Goal: Navigation & Orientation: Find specific page/section

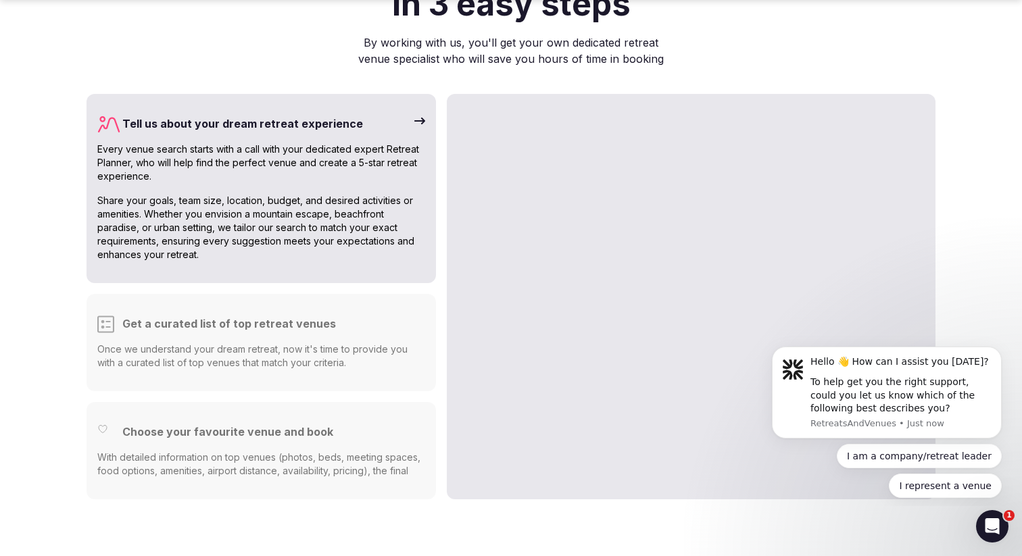
scroll to position [3368, 0]
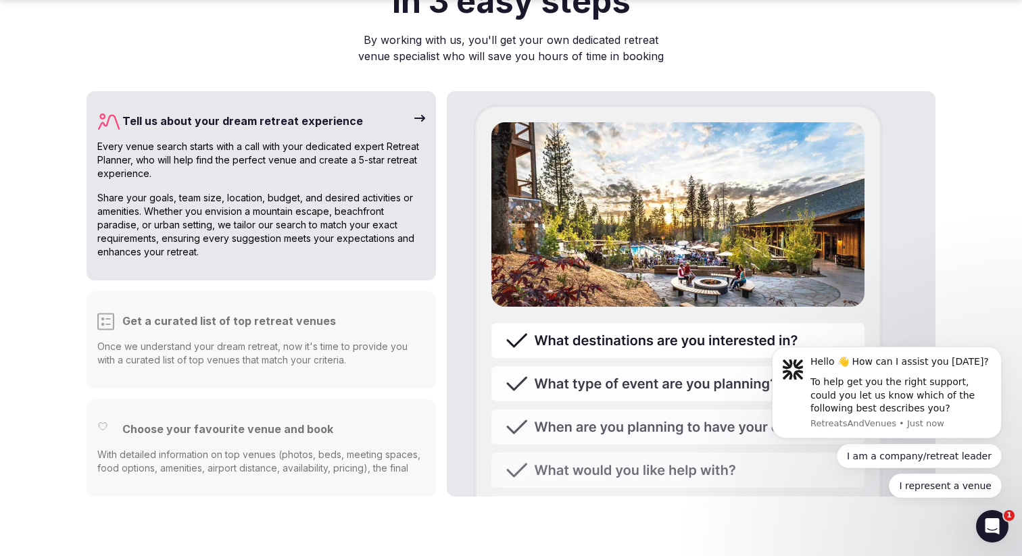
click at [289, 313] on h3 "Get a curated list of top retreat venues" at bounding box center [229, 321] width 214 height 16
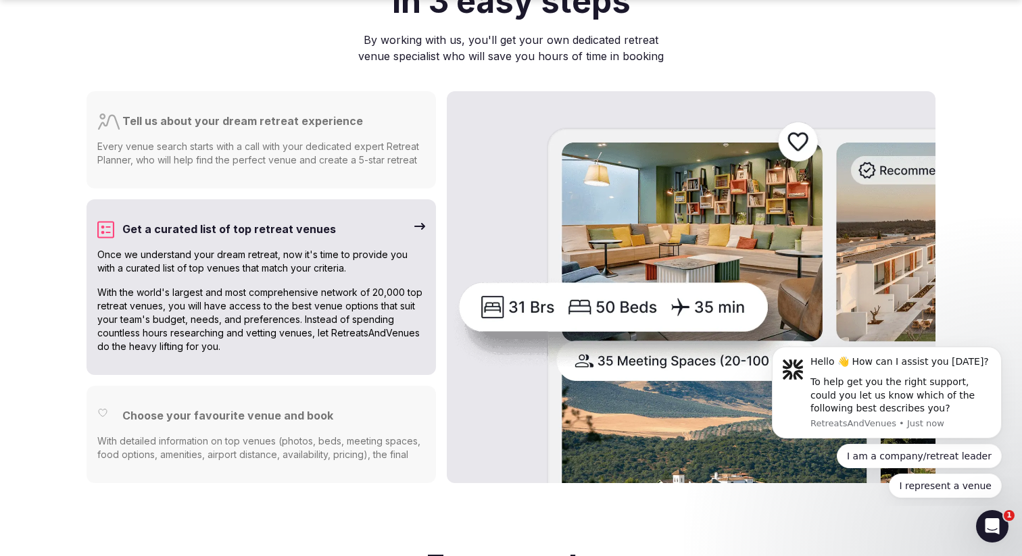
click at [283, 435] on p "With detailed information on top venues (photos, beds, meeting spaces, food opt…" at bounding box center [261, 455] width 328 height 41
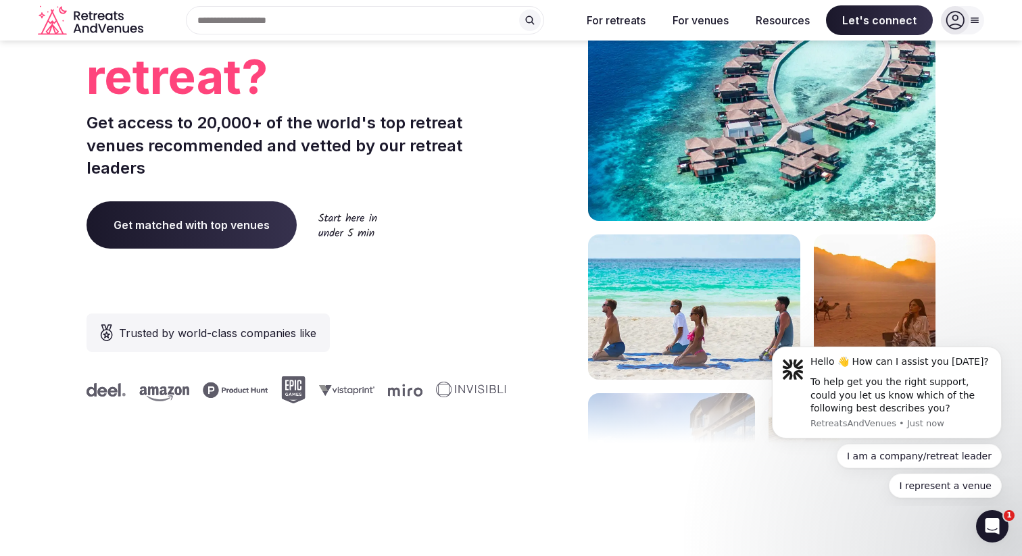
scroll to position [0, 0]
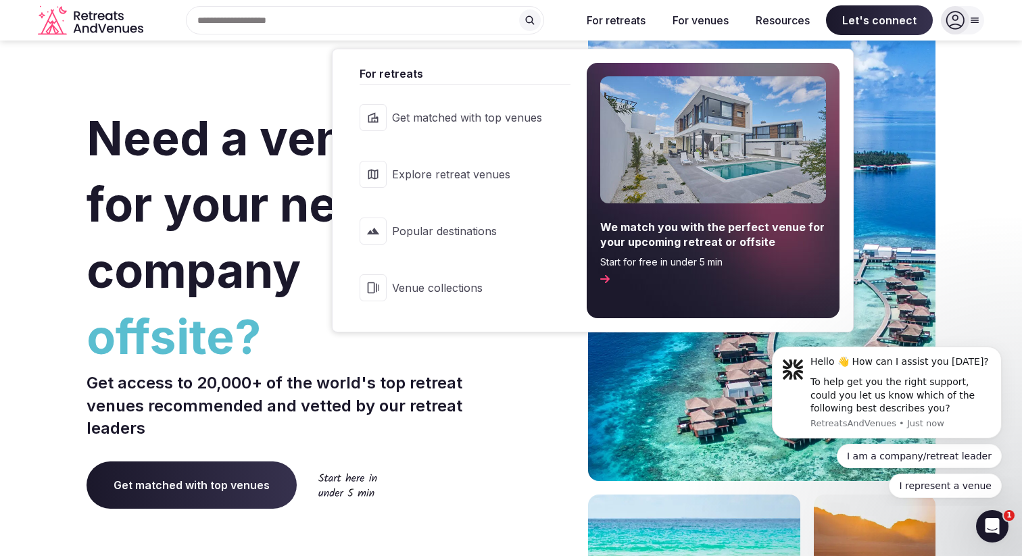
click at [422, 179] on span "Explore retreat venues" at bounding box center [467, 174] width 150 height 15
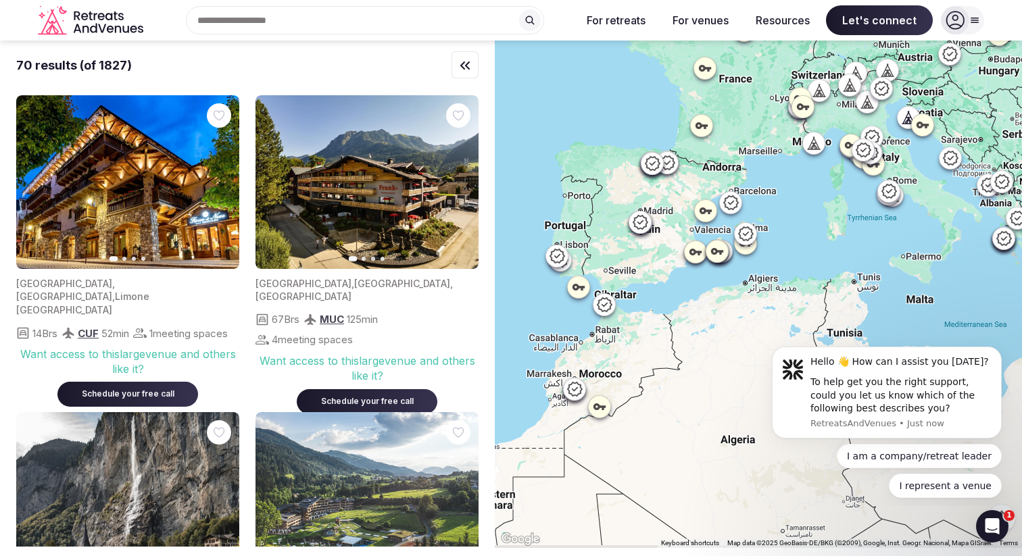
drag, startPoint x: 608, startPoint y: 356, endPoint x: 681, endPoint y: 264, distance: 117.8
click at [681, 264] on div at bounding box center [758, 295] width 527 height 508
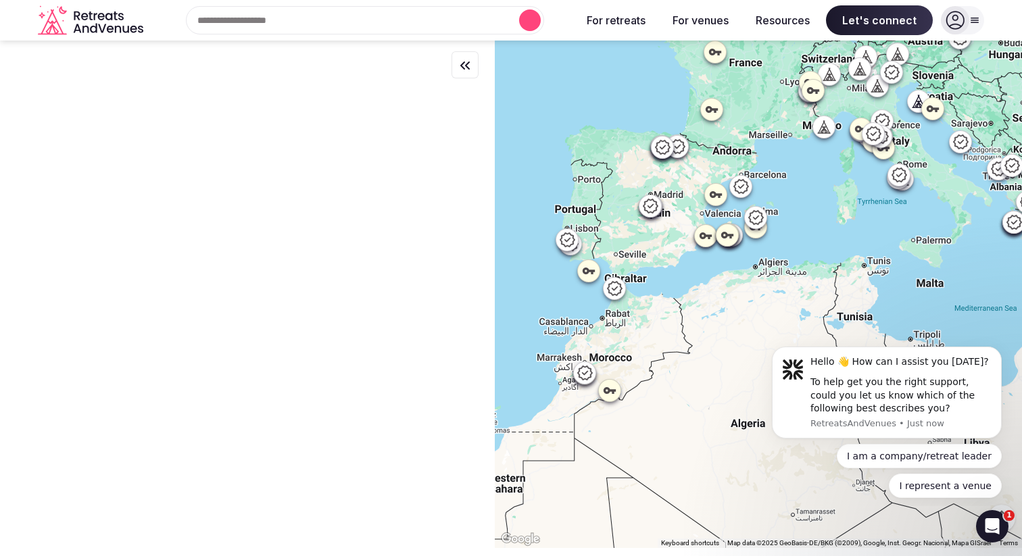
click at [533, 375] on div at bounding box center [758, 295] width 527 height 508
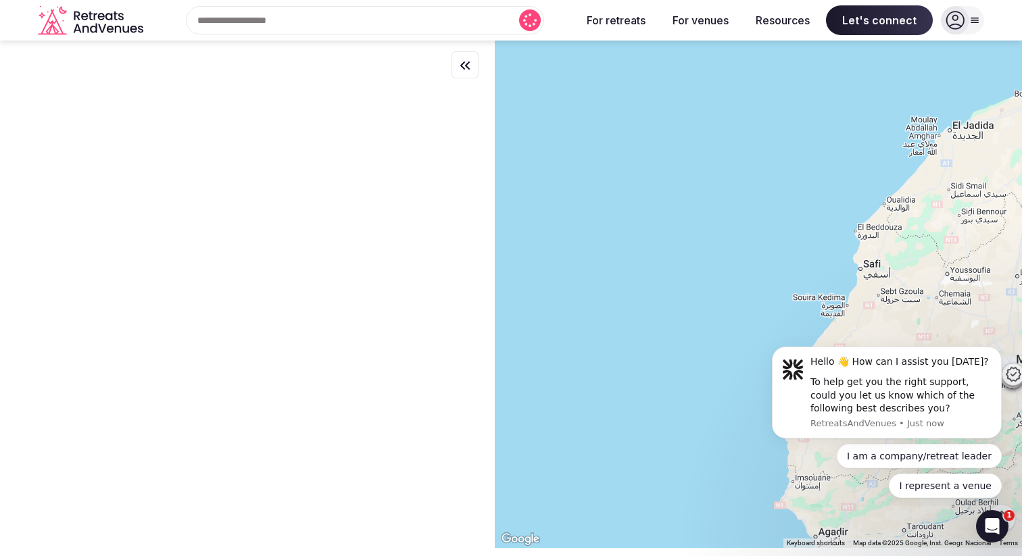
click at [524, 186] on div at bounding box center [758, 295] width 527 height 508
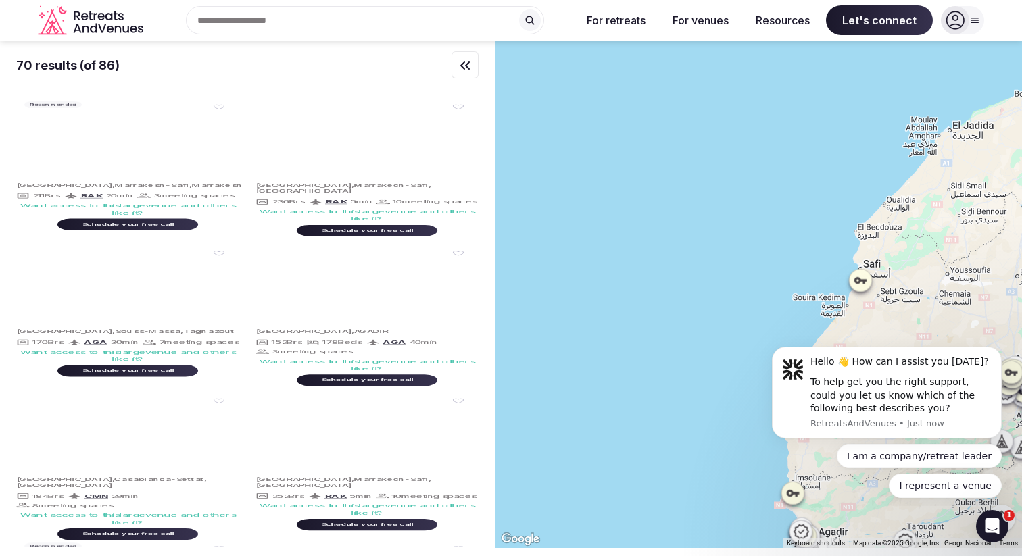
click at [439, 166] on div "70 results (of 86) Recommended Previous slide Next slide [GEOGRAPHIC_DATA] , [G…" at bounding box center [511, 295] width 1022 height 508
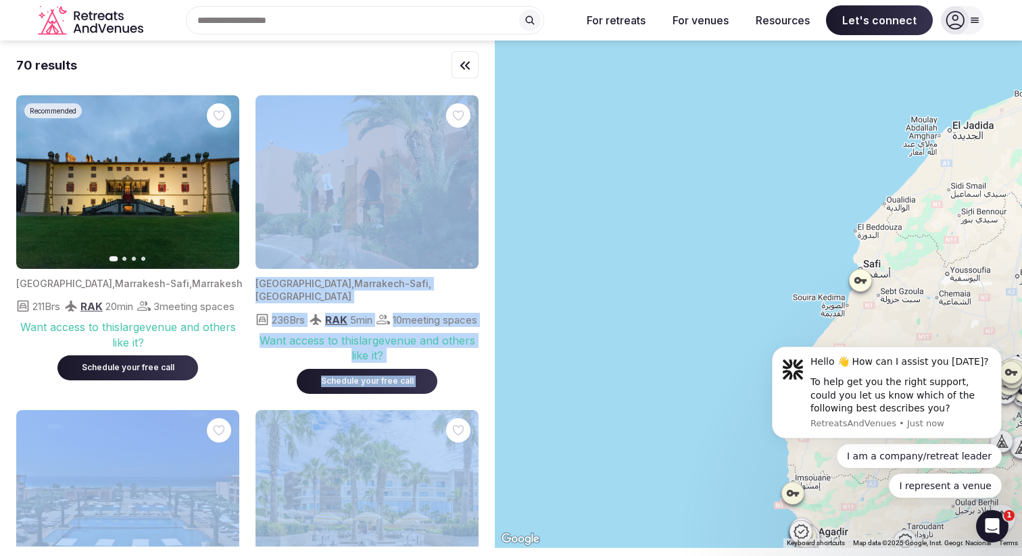
drag, startPoint x: 725, startPoint y: 212, endPoint x: 520, endPoint y: 199, distance: 205.9
click at [520, 199] on div at bounding box center [758, 295] width 527 height 508
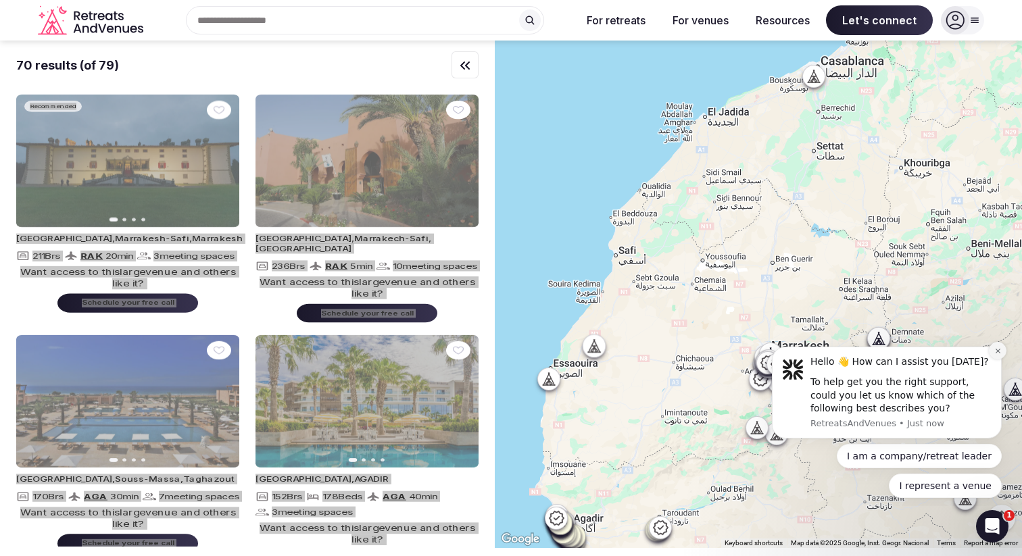
click at [996, 354] on icon "Dismiss notification" at bounding box center [997, 350] width 7 height 7
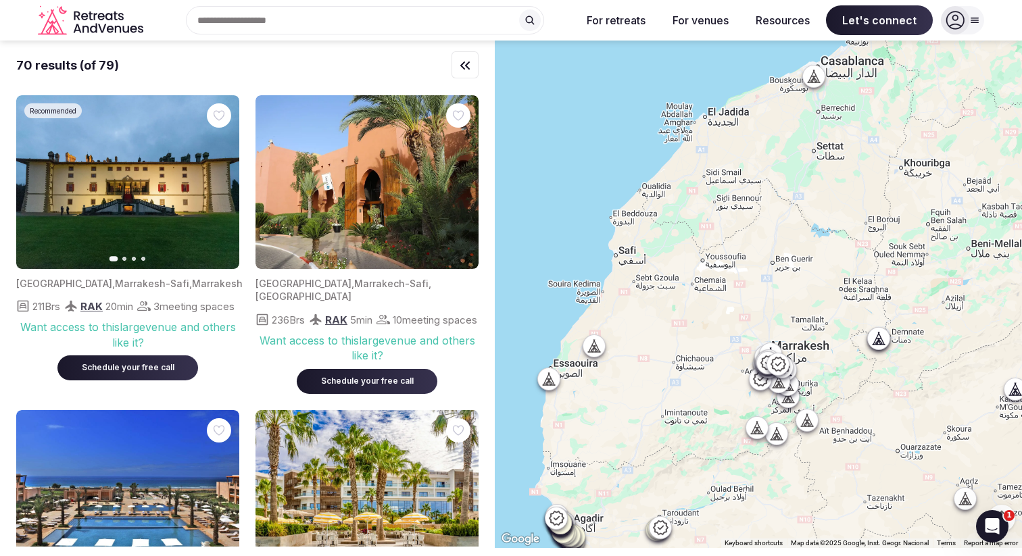
click at [216, 69] on div "70 results (of 79)" at bounding box center [247, 65] width 462 height 17
click at [468, 72] on icon "button" at bounding box center [465, 65] width 16 height 16
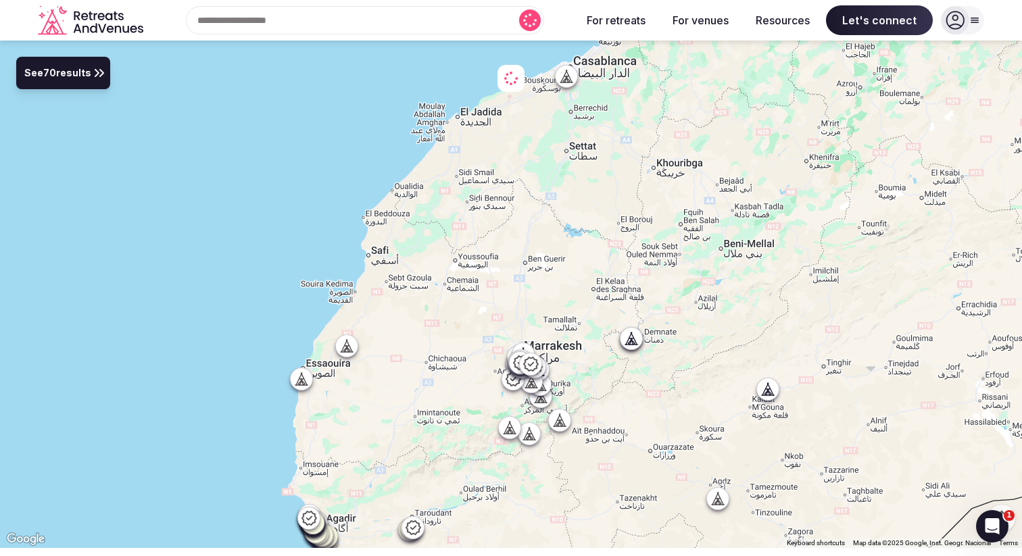
click at [93, 86] on button "See 70 results" at bounding box center [63, 73] width 94 height 32
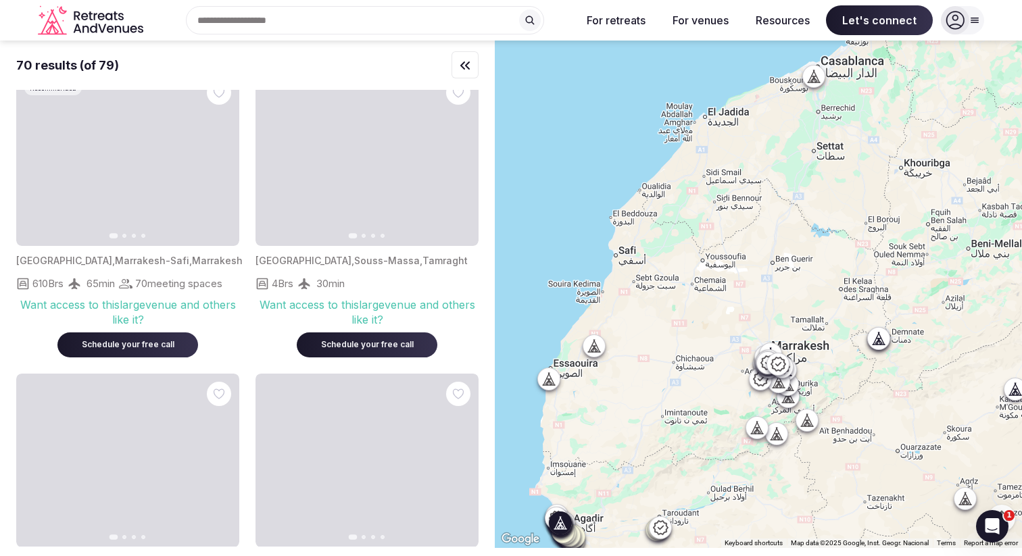
scroll to position [1591, 0]
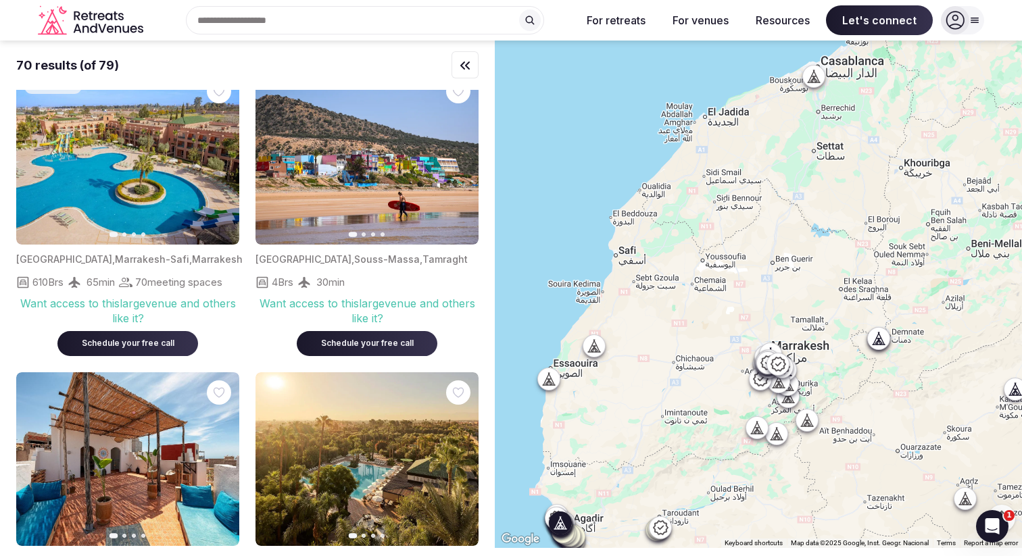
click at [452, 169] on button "Next slide" at bounding box center [460, 158] width 22 height 22
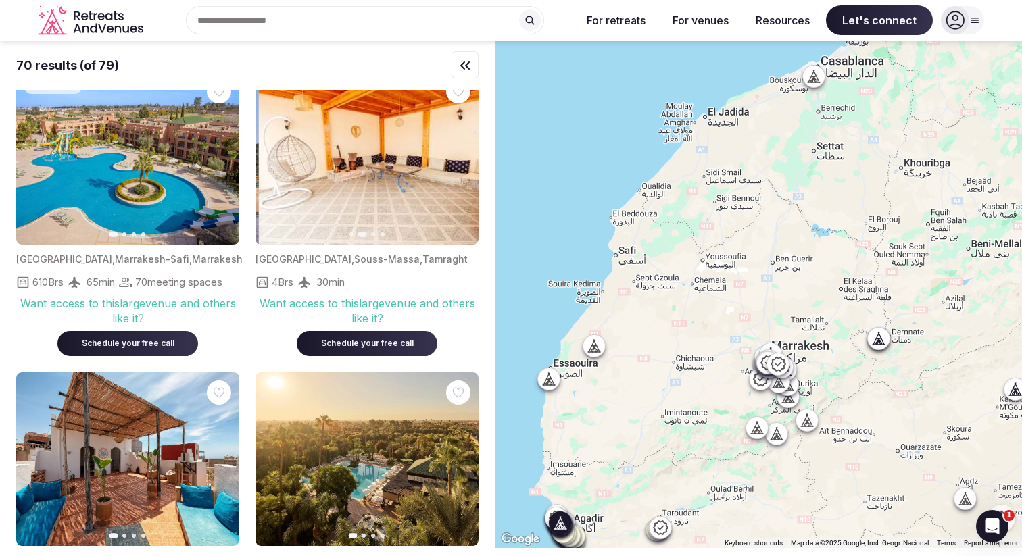
click at [452, 169] on button "Next slide" at bounding box center [460, 158] width 22 height 22
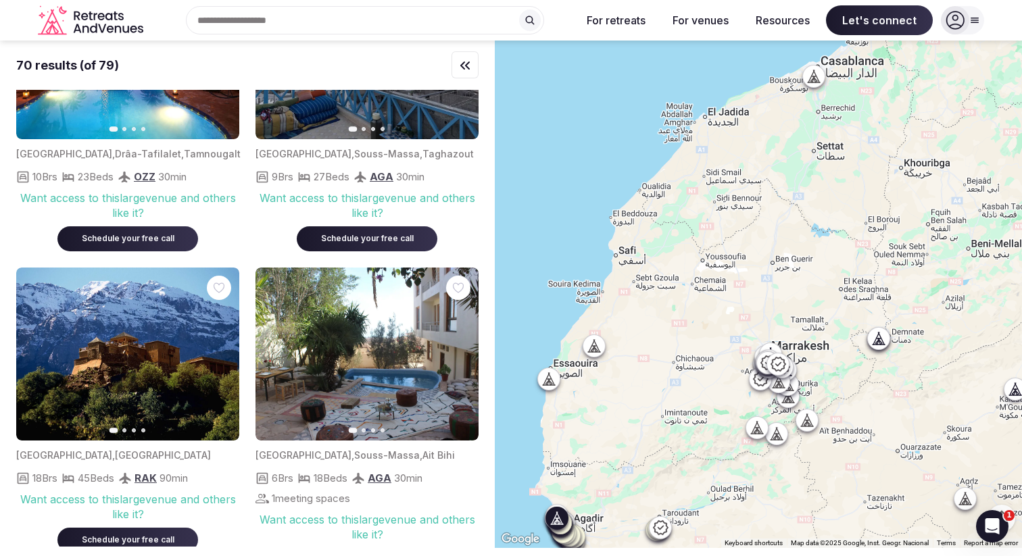
scroll to position [3667, 0]
